Goal: Task Accomplishment & Management: Manage account settings

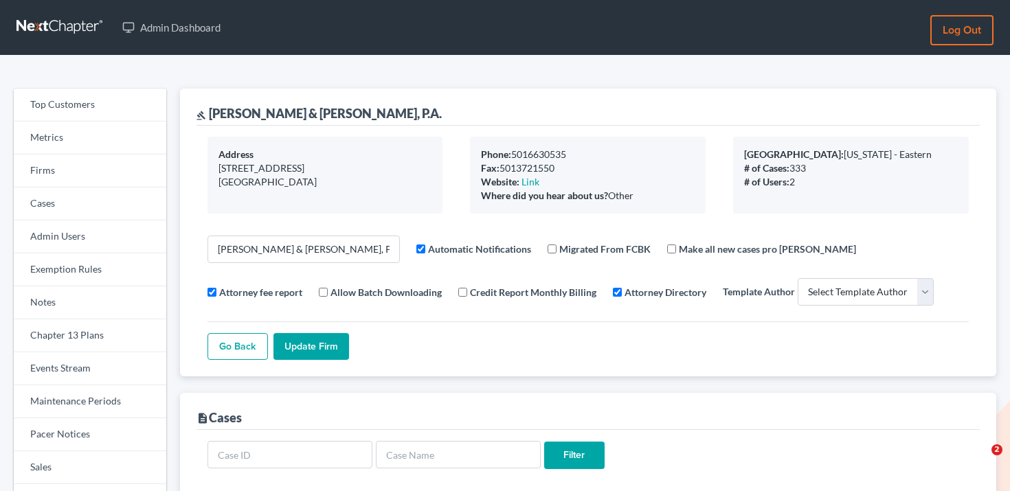
select select
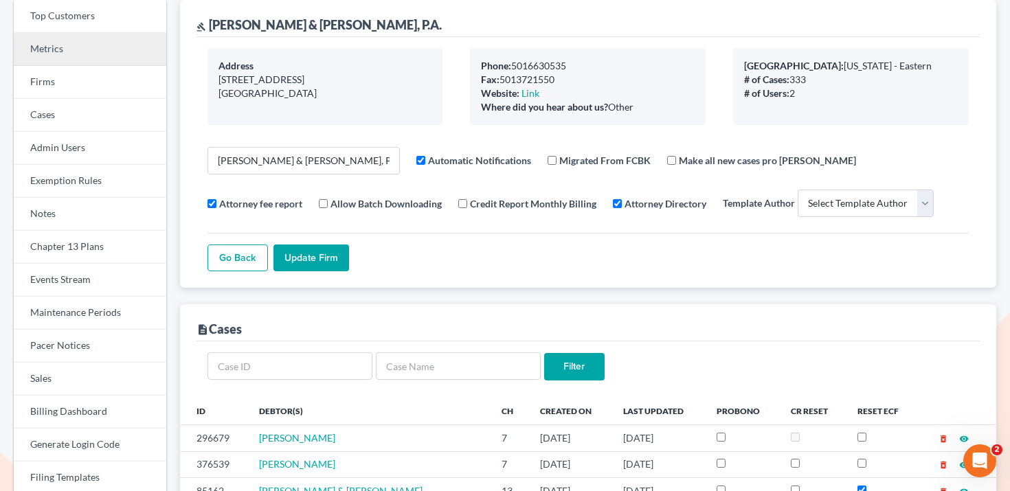
scroll to position [54, 0]
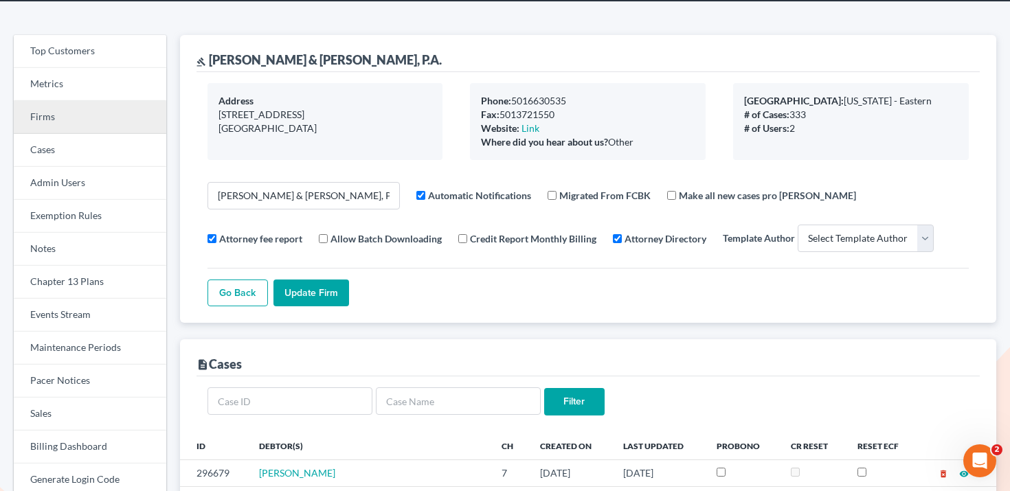
click at [54, 123] on link "Firms" at bounding box center [90, 117] width 152 height 33
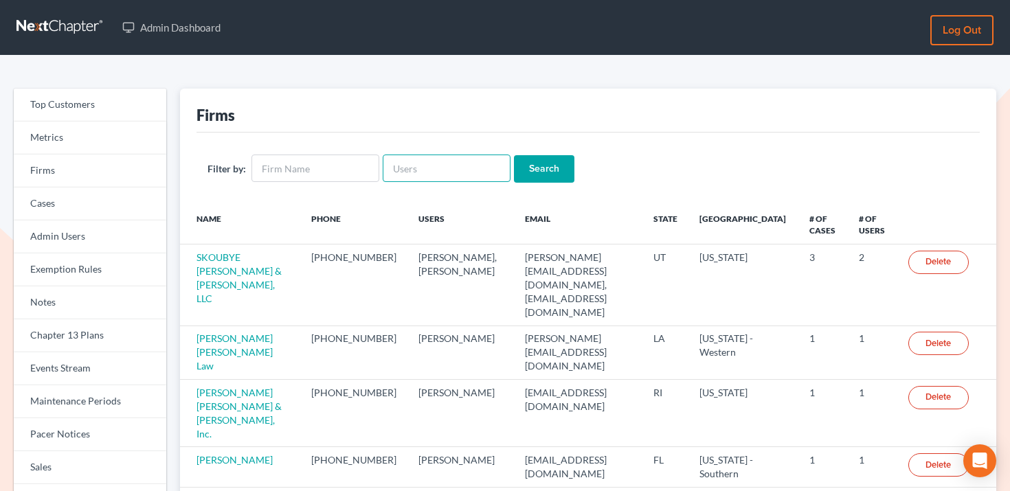
click at [400, 162] on input "text" at bounding box center [447, 168] width 128 height 27
paste input "bricklaw@msn.com"
type input "bricklaw@msn.com"
click at [532, 172] on input "Search" at bounding box center [544, 168] width 60 height 27
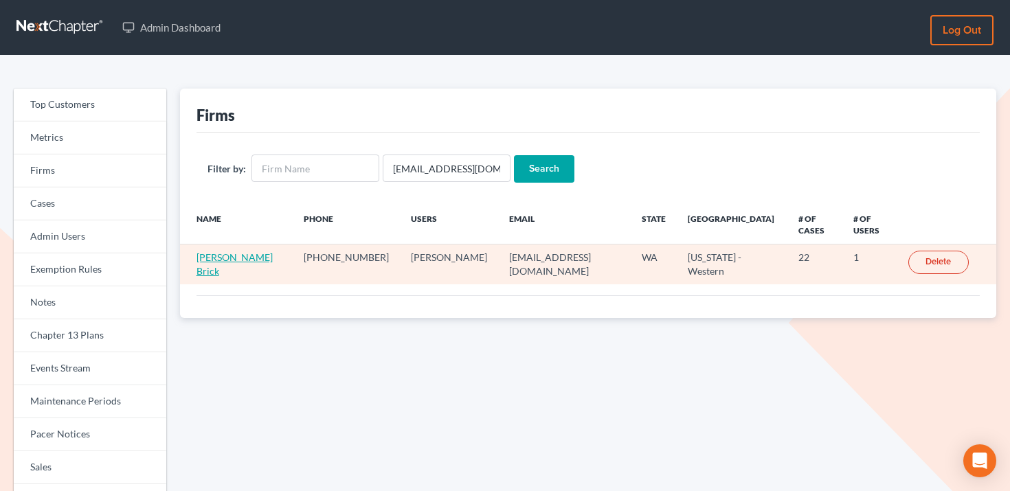
click at [249, 251] on link "[PERSON_NAME] Brick" at bounding box center [234, 263] width 76 height 25
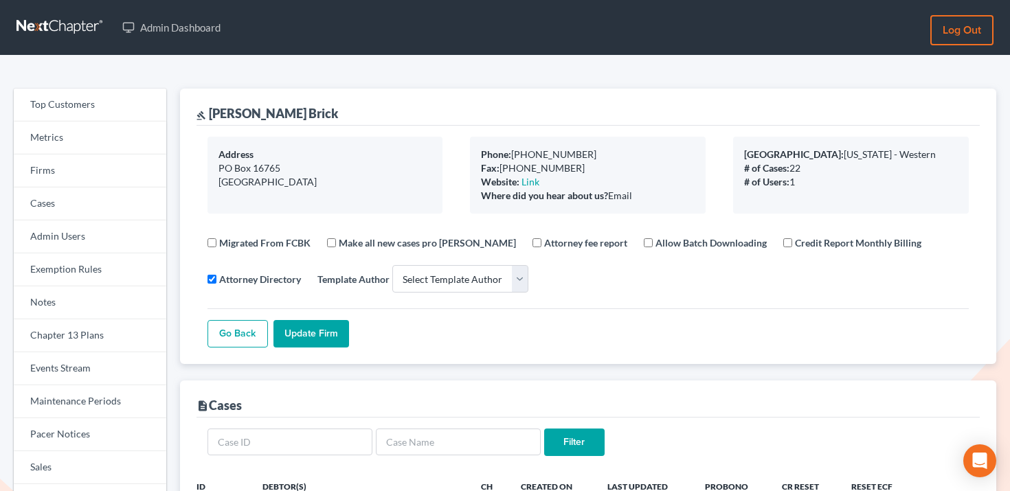
select select
click at [46, 357] on link "Events Stream" at bounding box center [90, 368] width 152 height 33
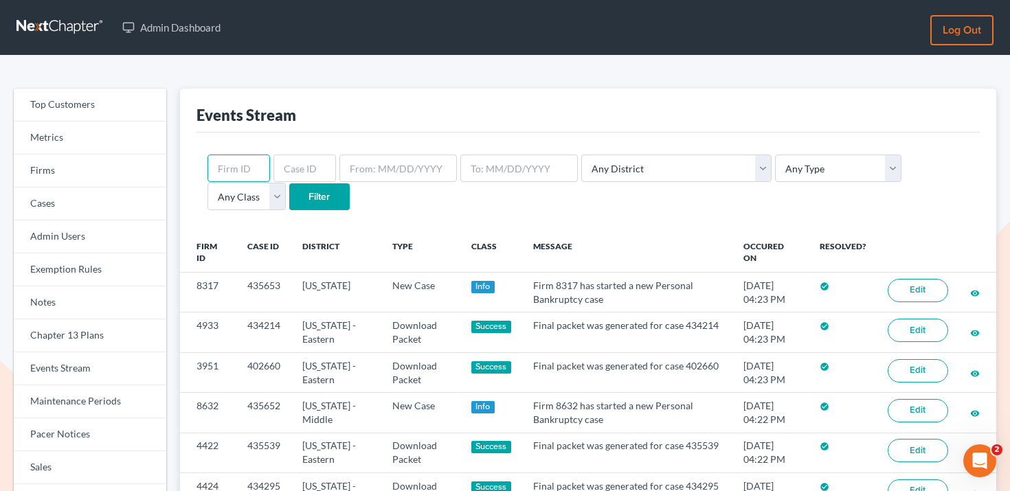
click at [244, 166] on input "text" at bounding box center [238, 168] width 62 height 27
paste input "8362"
type input "8362"
click at [289, 194] on input "Filter" at bounding box center [319, 196] width 60 height 27
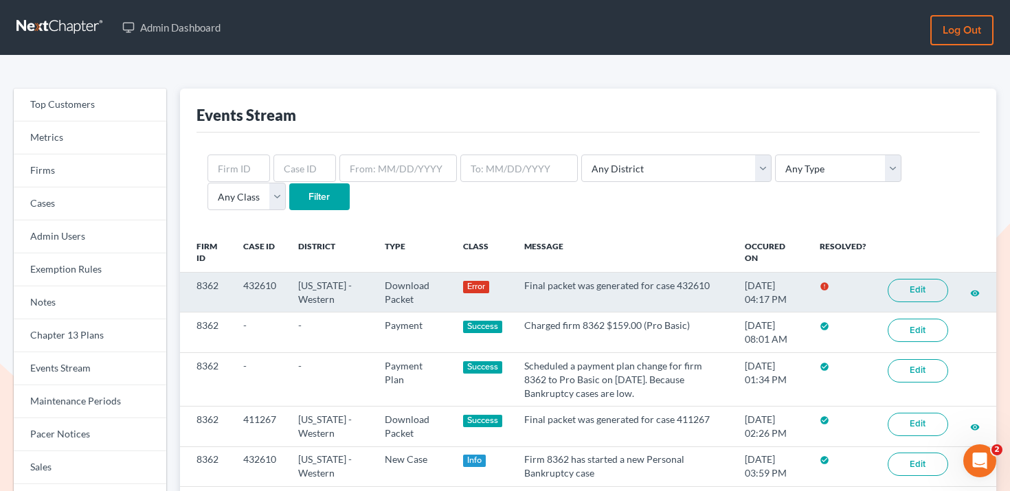
click at [939, 286] on link "Edit" at bounding box center [917, 290] width 60 height 23
